Goal: Task Accomplishment & Management: Manage account settings

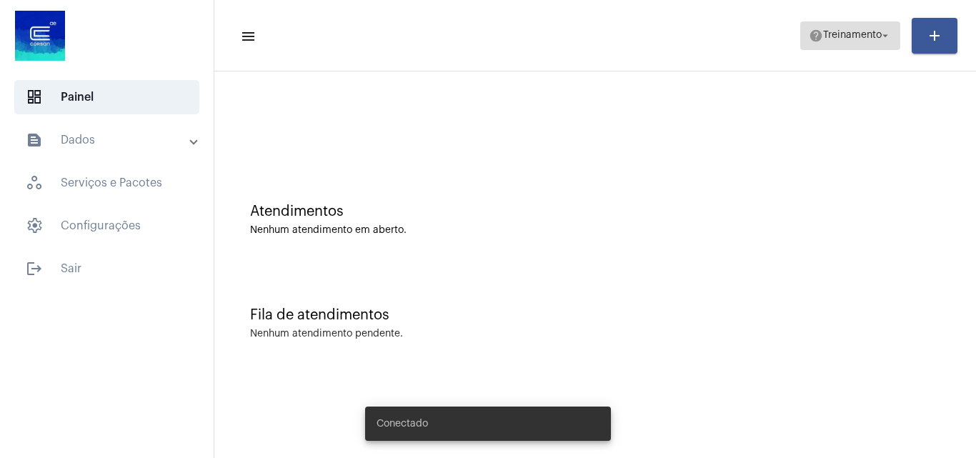
click at [847, 37] on span "Treinamento" at bounding box center [852, 36] width 59 height 10
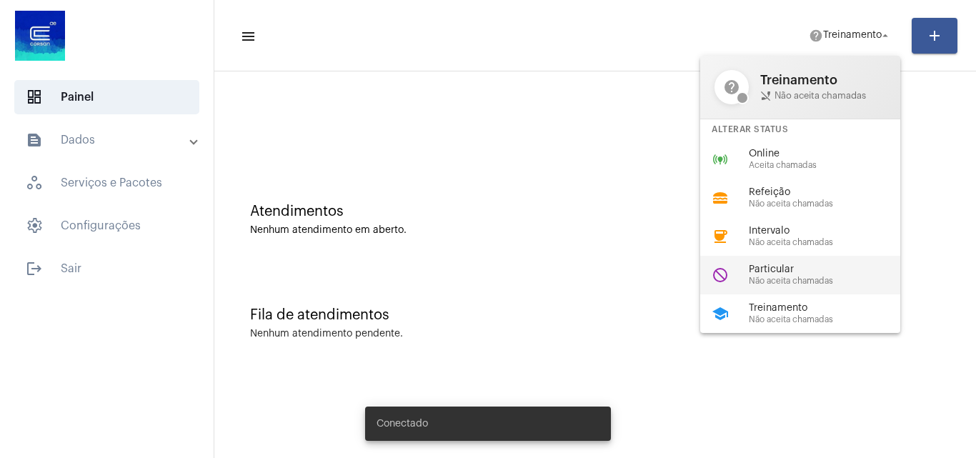
click at [793, 274] on span "Particular" at bounding box center [829, 269] width 163 height 11
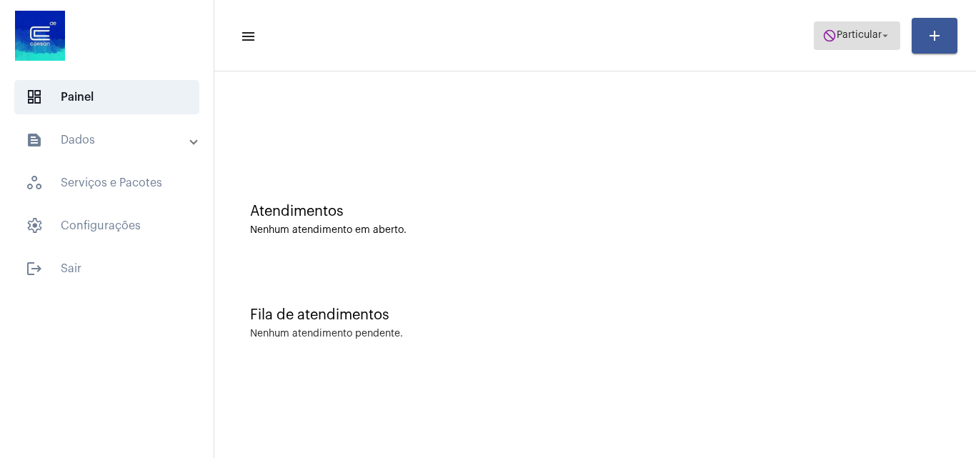
click at [813, 48] on button "do_not_disturb Particular arrow_drop_down" at bounding box center [856, 35] width 86 height 29
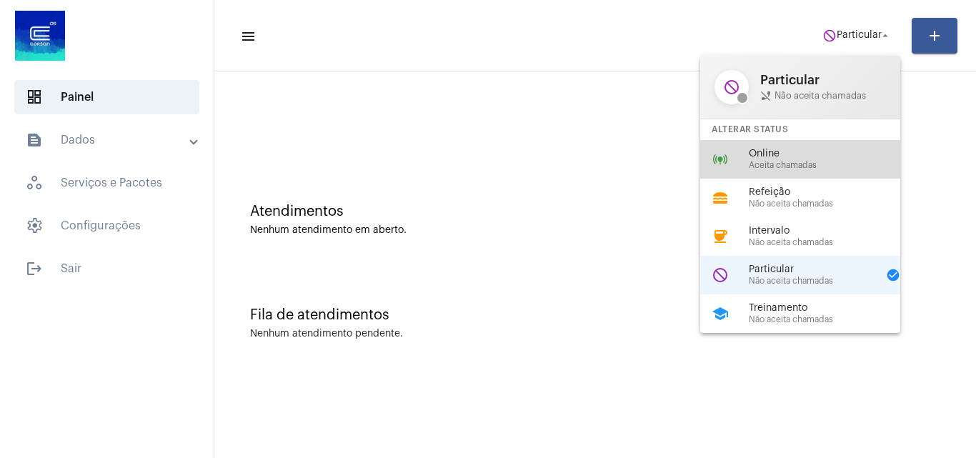
click at [789, 156] on span "Online" at bounding box center [829, 154] width 163 height 11
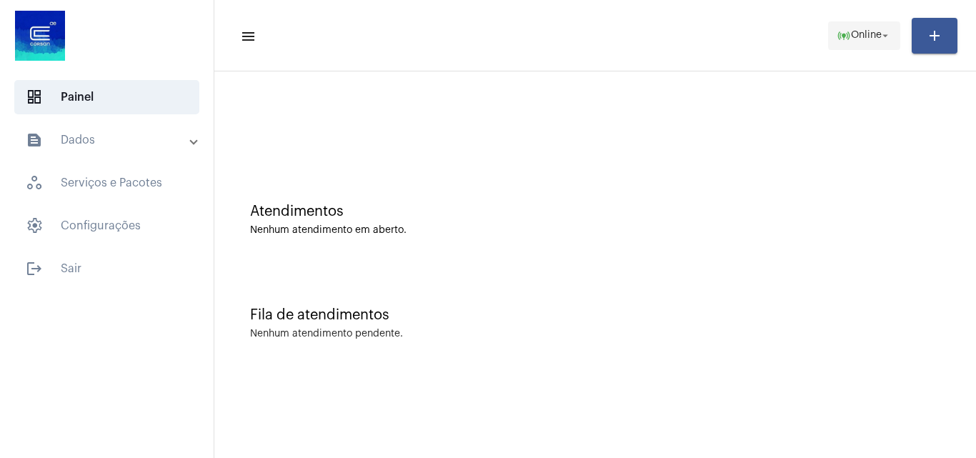
click at [871, 31] on span "Online" at bounding box center [866, 36] width 31 height 10
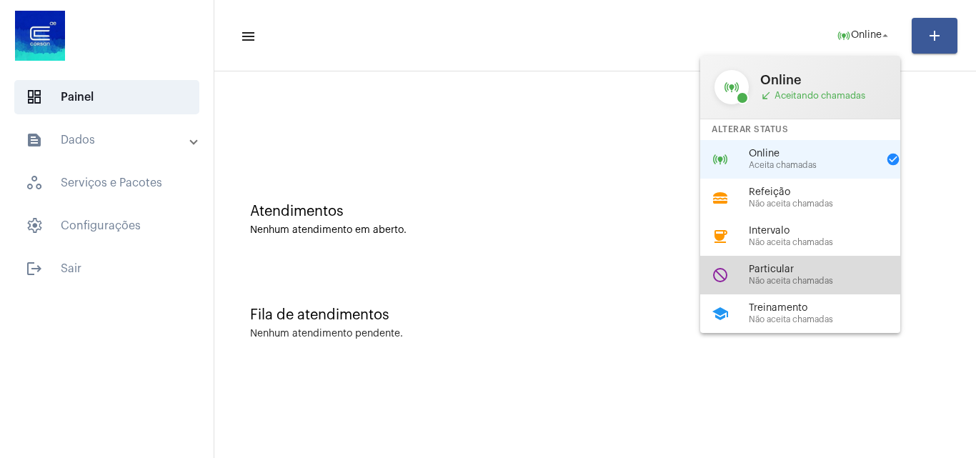
click at [816, 280] on span "Não aceita chamadas" at bounding box center [829, 280] width 163 height 9
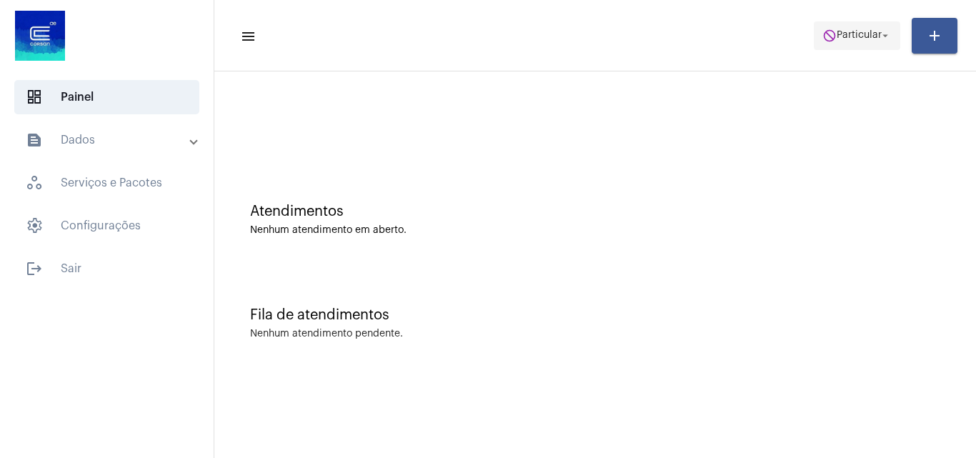
click at [831, 34] on mat-icon "do_not_disturb" at bounding box center [829, 36] width 14 height 14
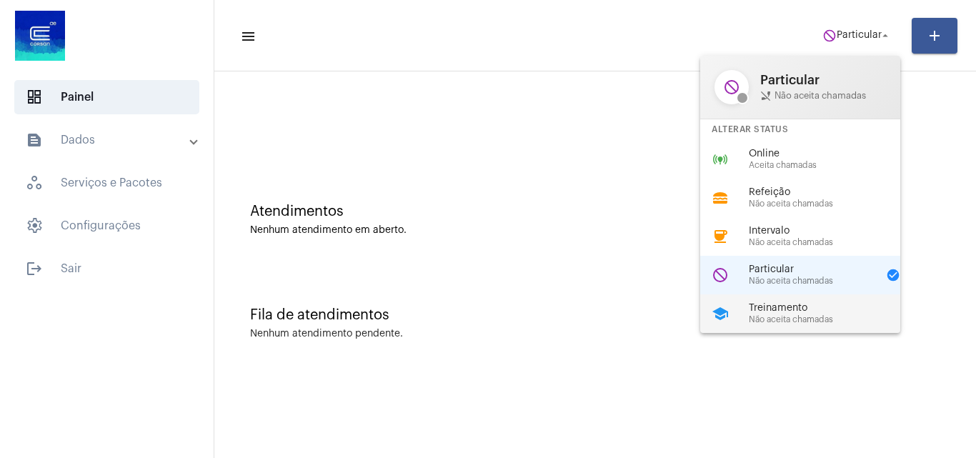
click at [769, 316] on span "Não aceita chamadas" at bounding box center [829, 319] width 163 height 9
